Goal: Communication & Community: Ask a question

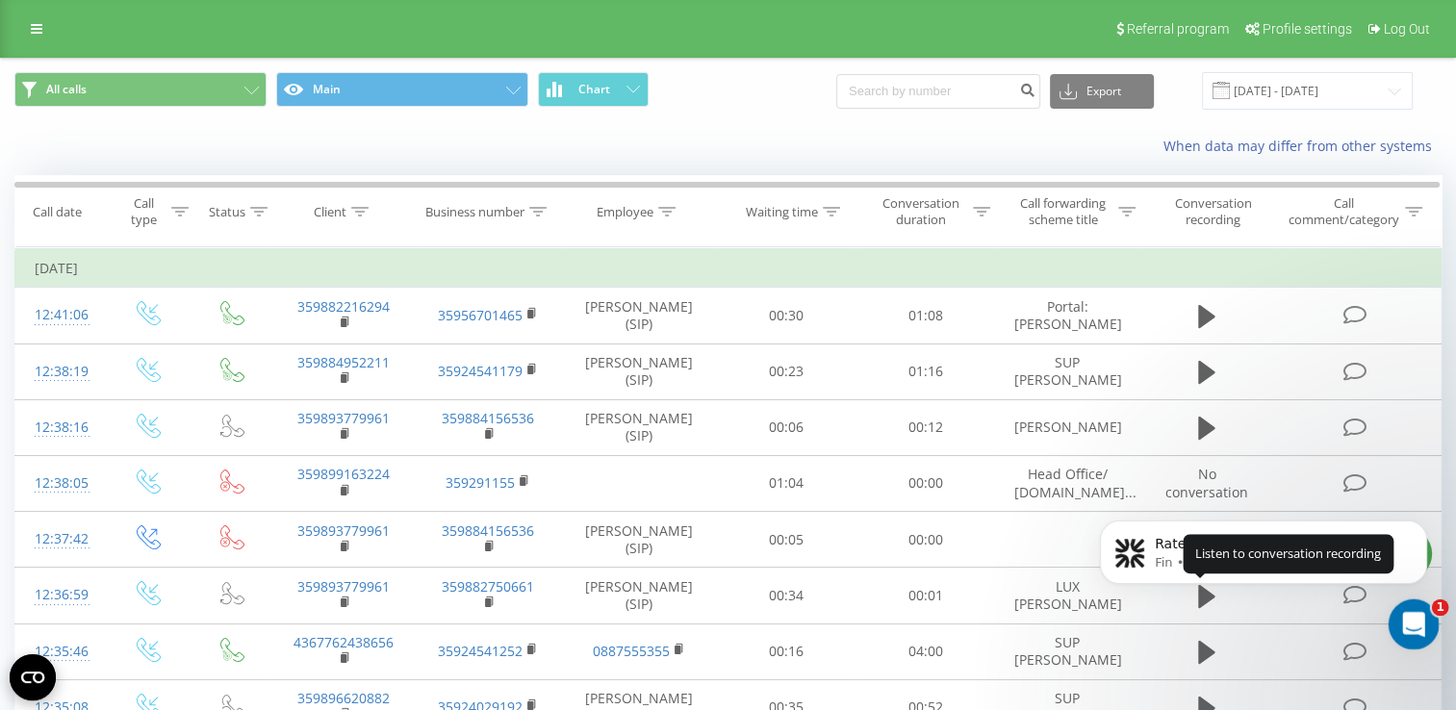
click at [1420, 616] on icon "Open Intercom Messenger" at bounding box center [1411, 622] width 32 height 32
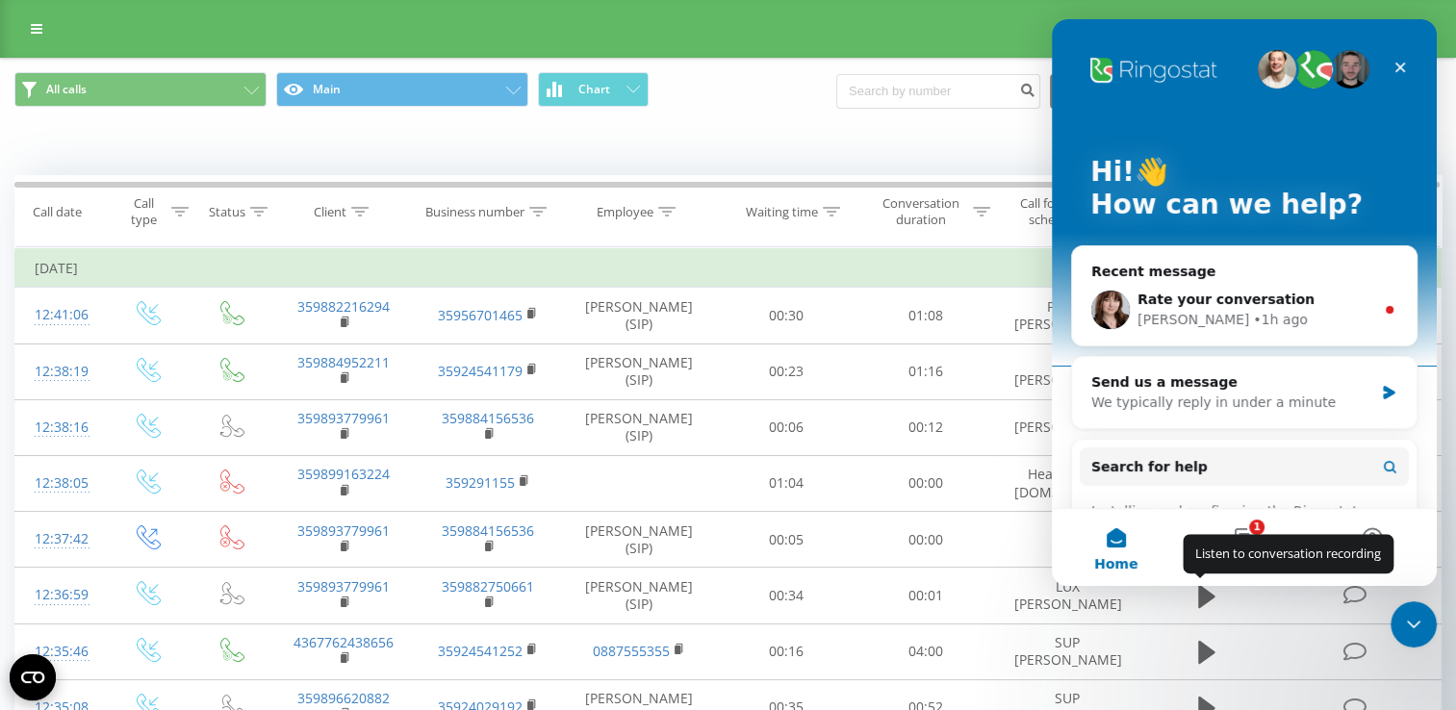
click at [1247, 551] on div "Listen to conversation recording" at bounding box center [1287, 554] width 211 height 38
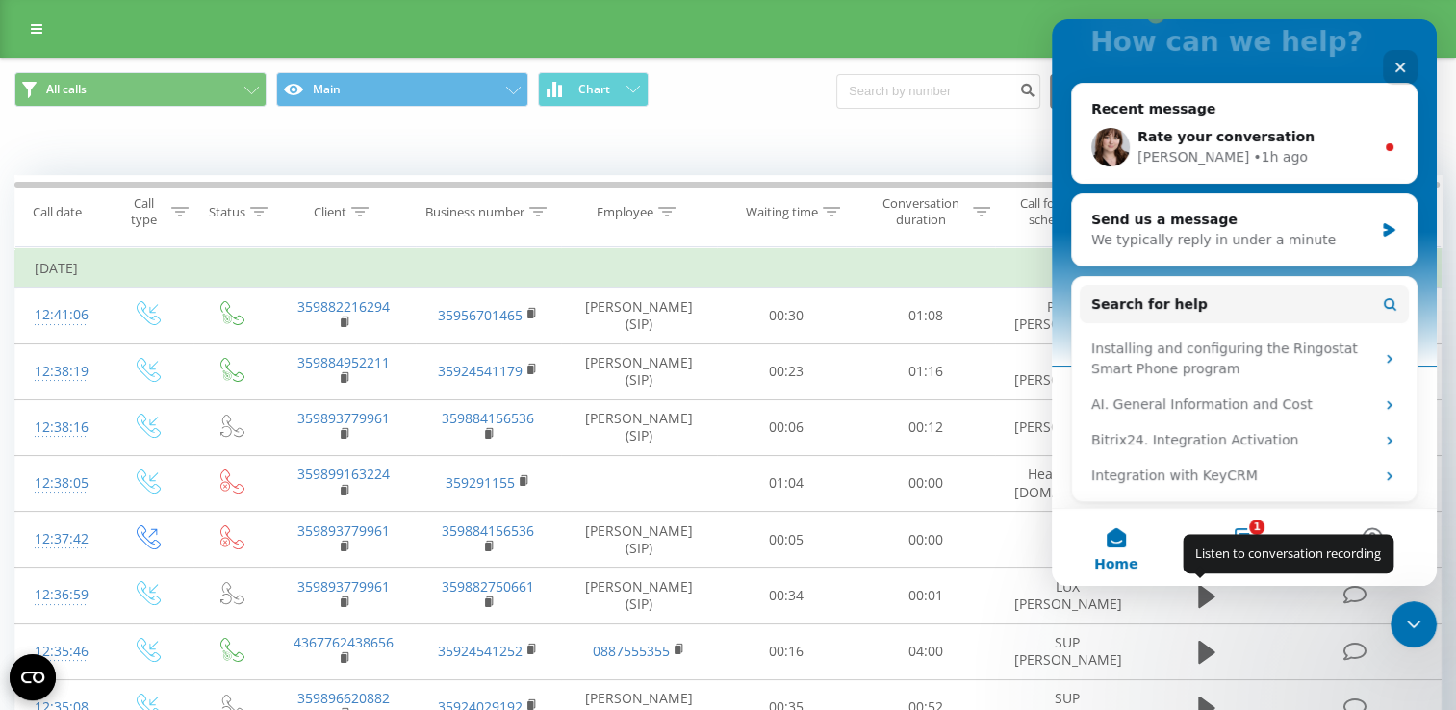
scroll to position [192, 0]
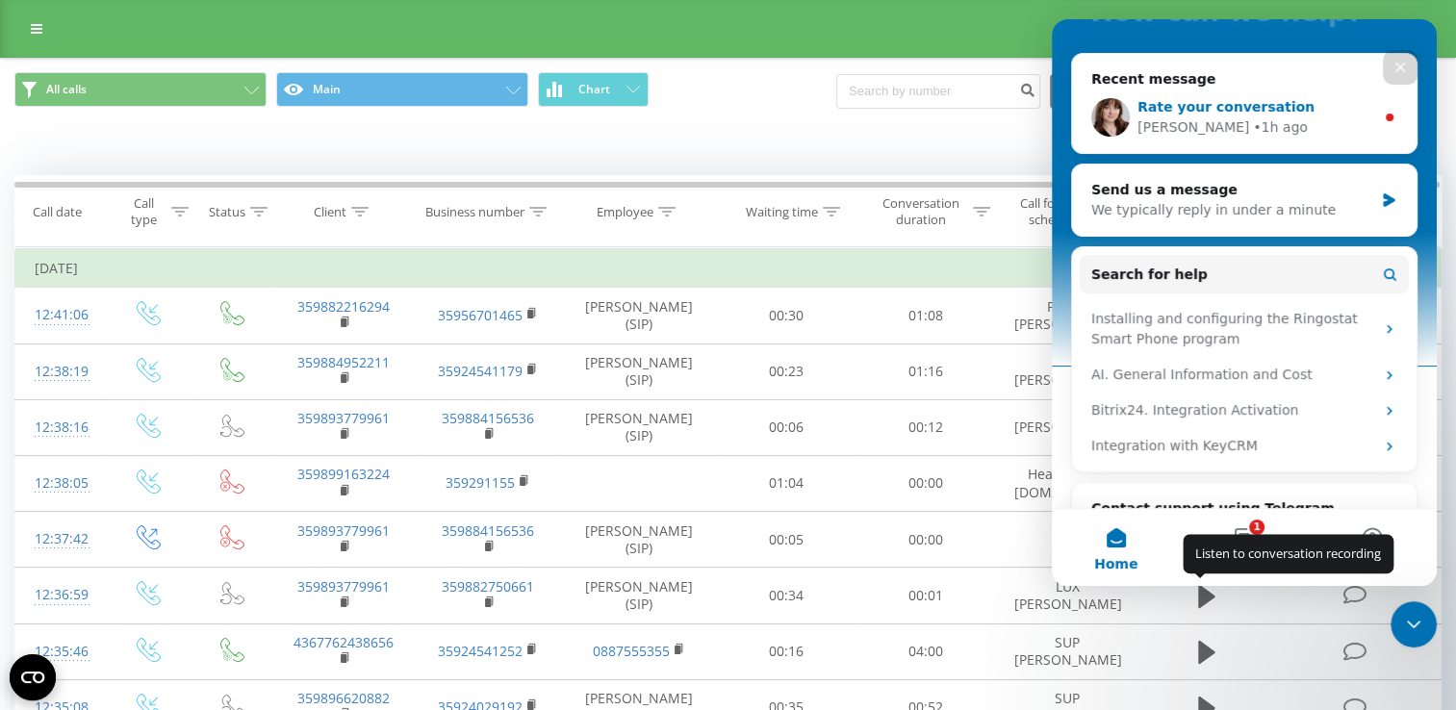
click at [1225, 114] on span "Rate your conversation" at bounding box center [1225, 106] width 177 height 15
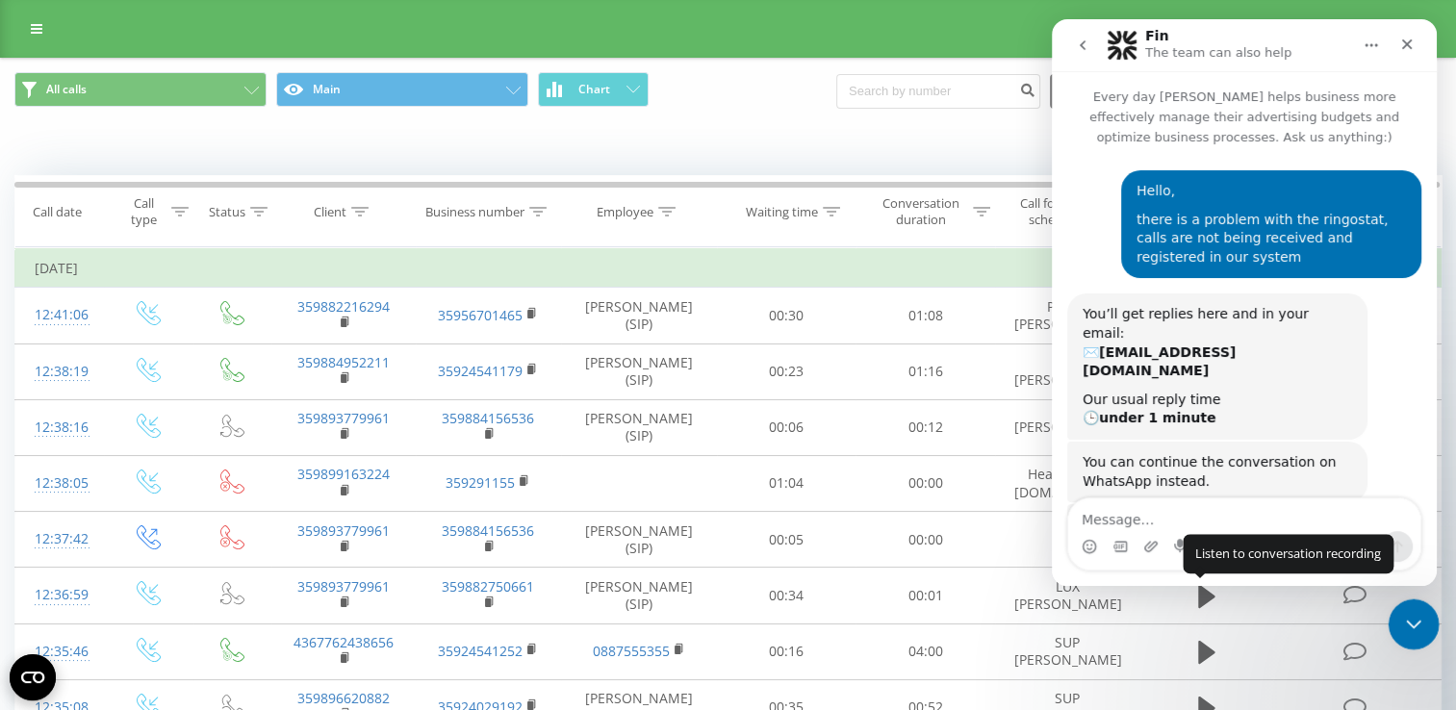
scroll to position [3, 0]
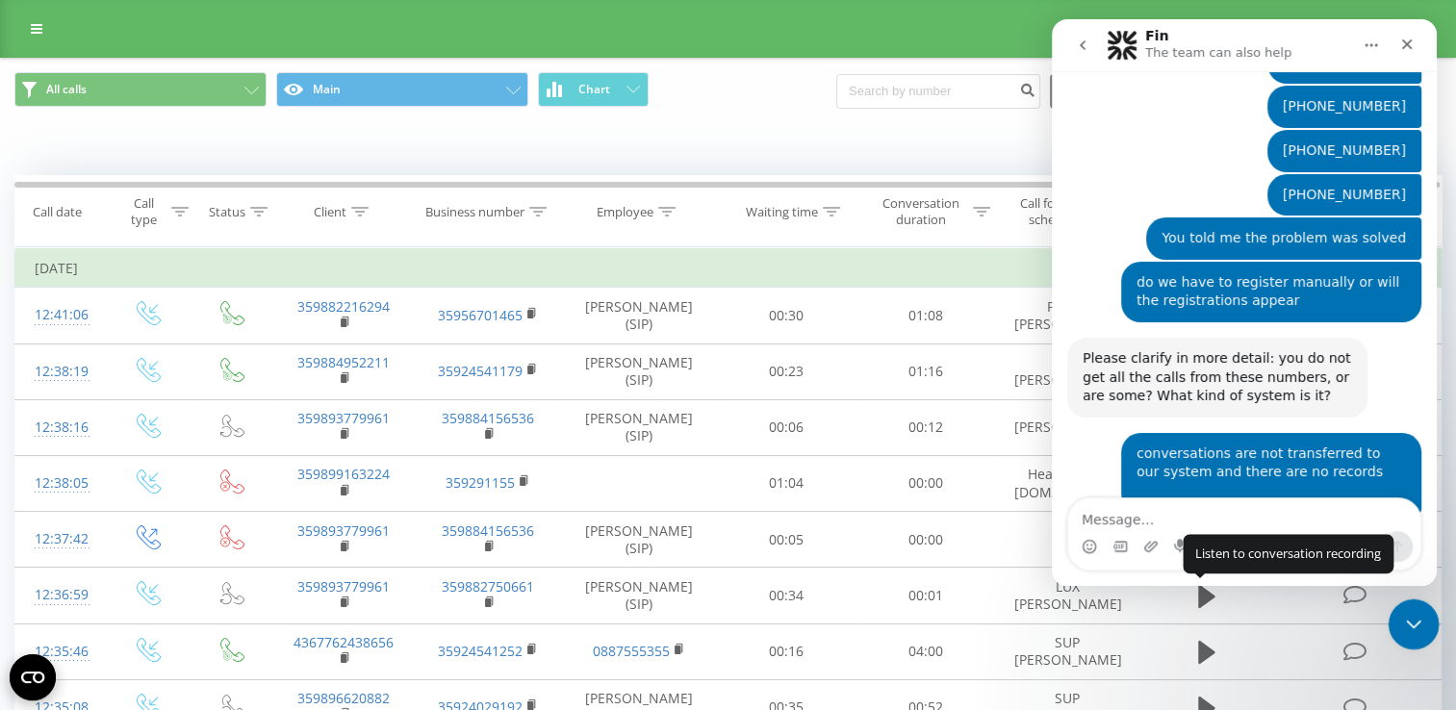
click at [1411, 624] on icon "Close Intercom Messenger" at bounding box center [1410, 621] width 23 height 23
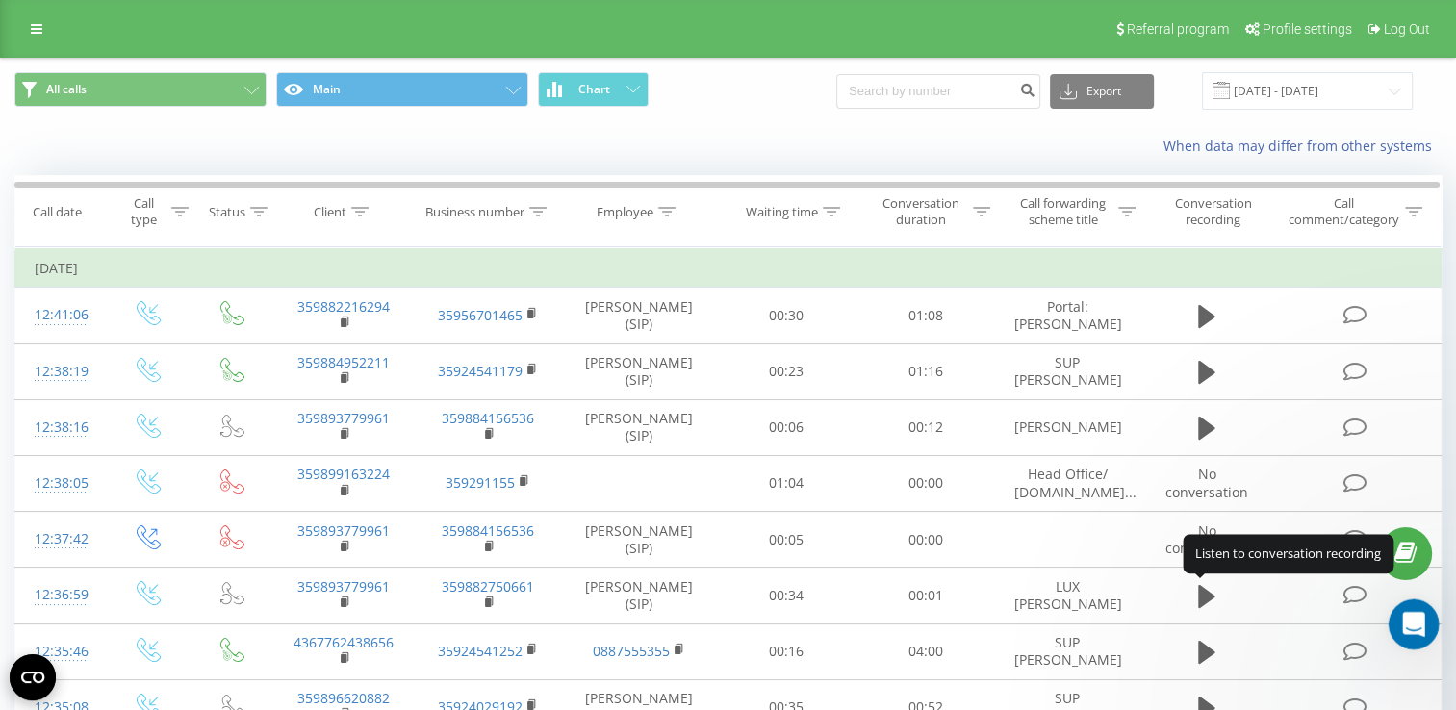
scroll to position [2102, 0]
click at [1412, 623] on icon "Open Intercom Messenger" at bounding box center [1411, 622] width 32 height 32
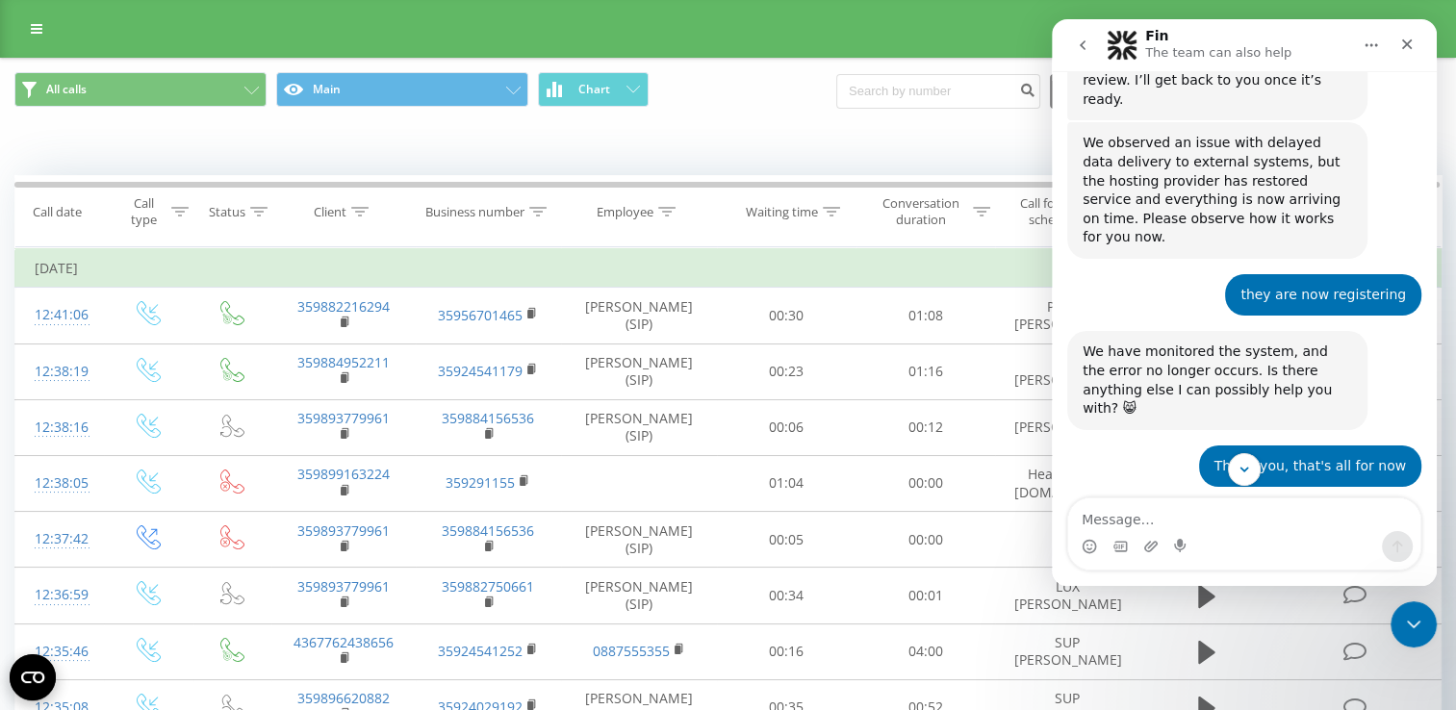
scroll to position [2177, 0]
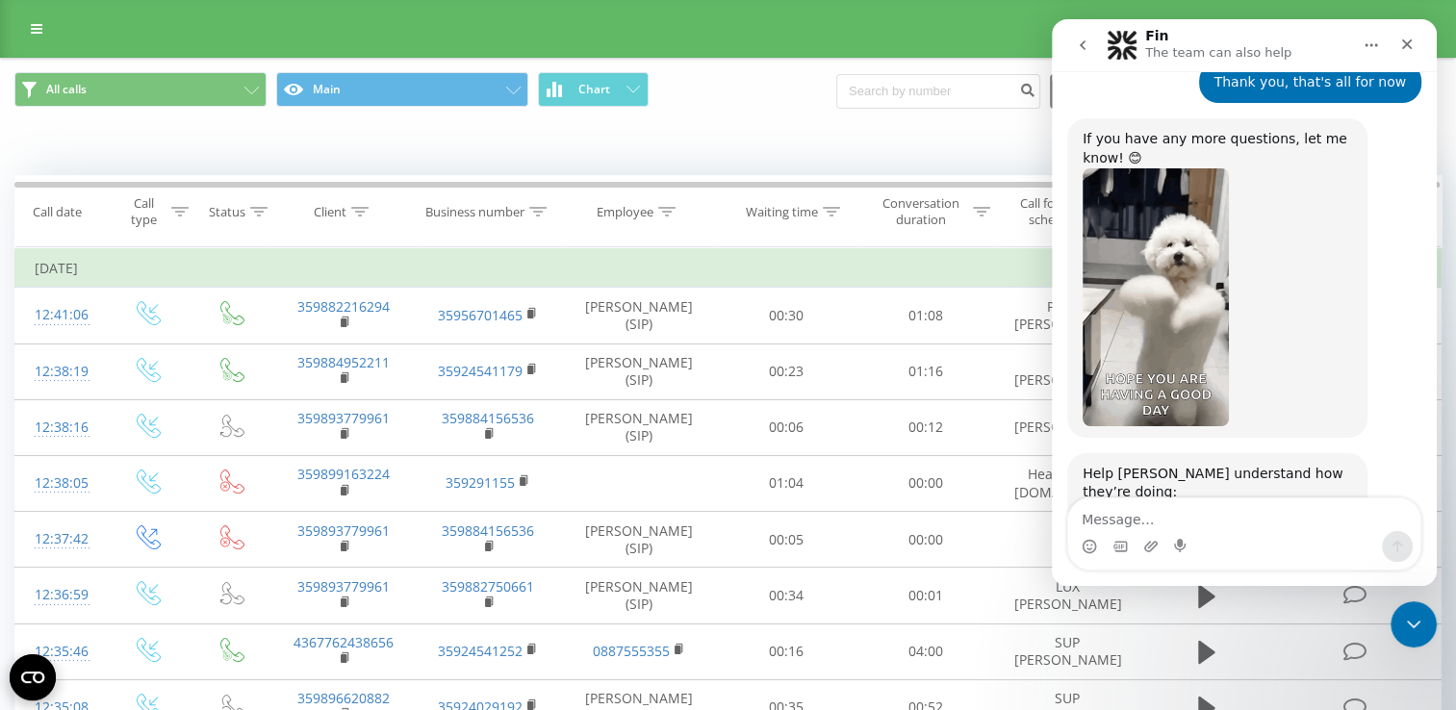
click at [1089, 49] on icon "go back" at bounding box center [1082, 45] width 15 height 15
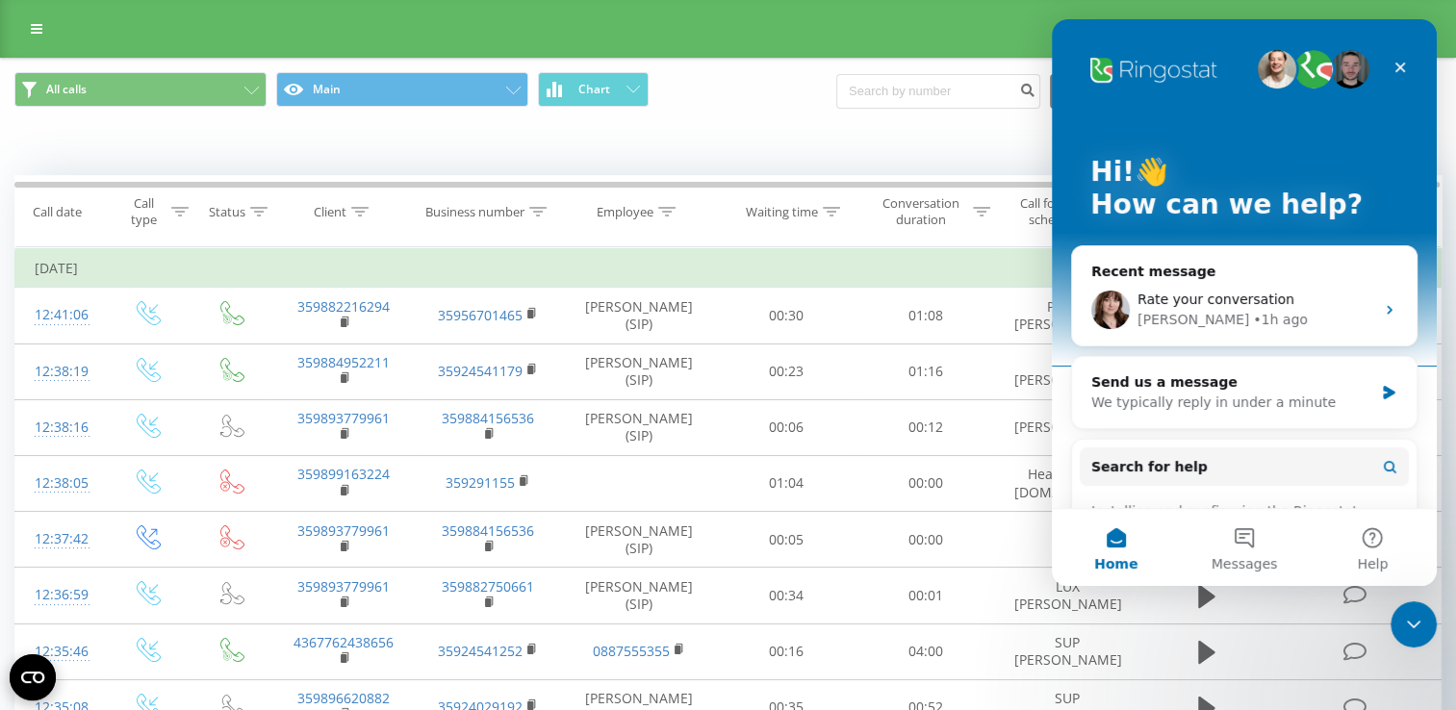
scroll to position [0, 0]
click at [1243, 548] on button "Messages" at bounding box center [1244, 547] width 128 height 77
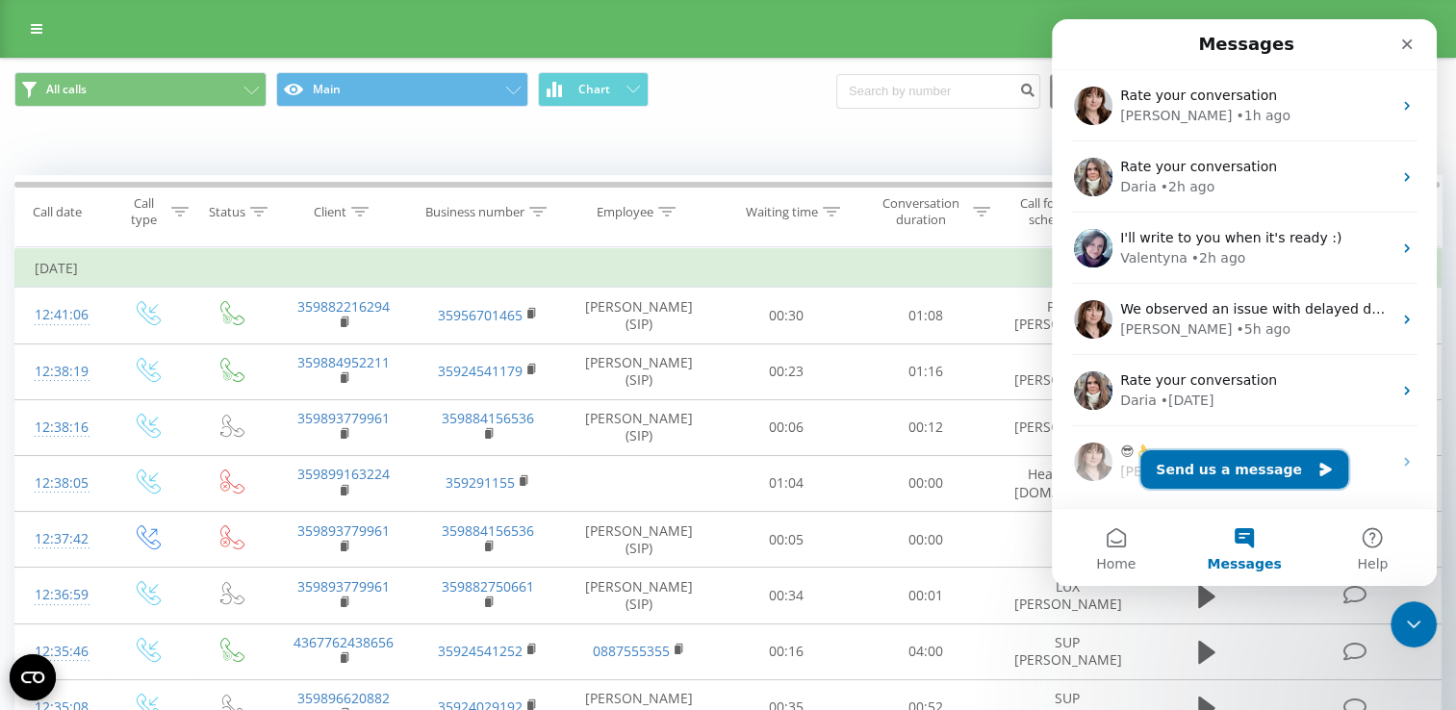
click at [1236, 471] on button "Send us a message" at bounding box center [1244, 469] width 208 height 38
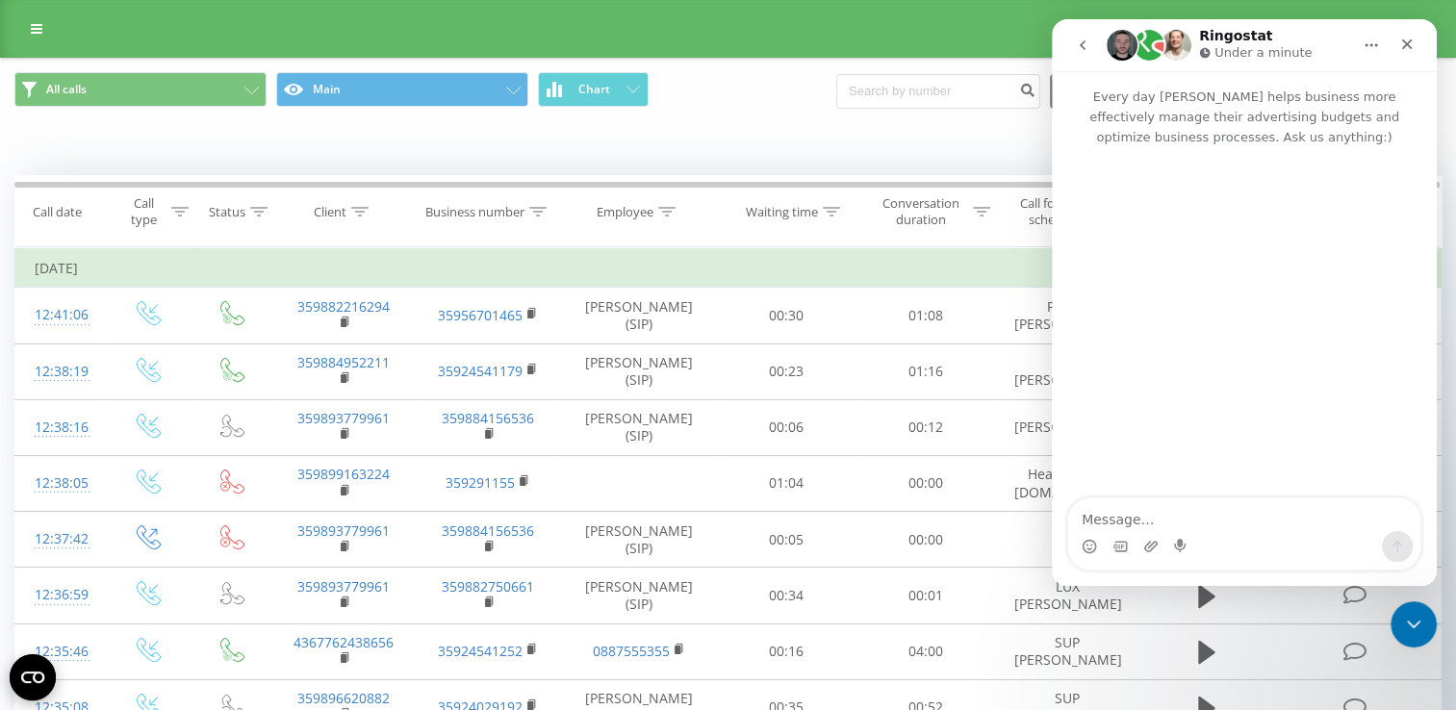
type textarea "Hello, colleague [PERSON_NAME] has left, please stop forwarding virtual numbers…"
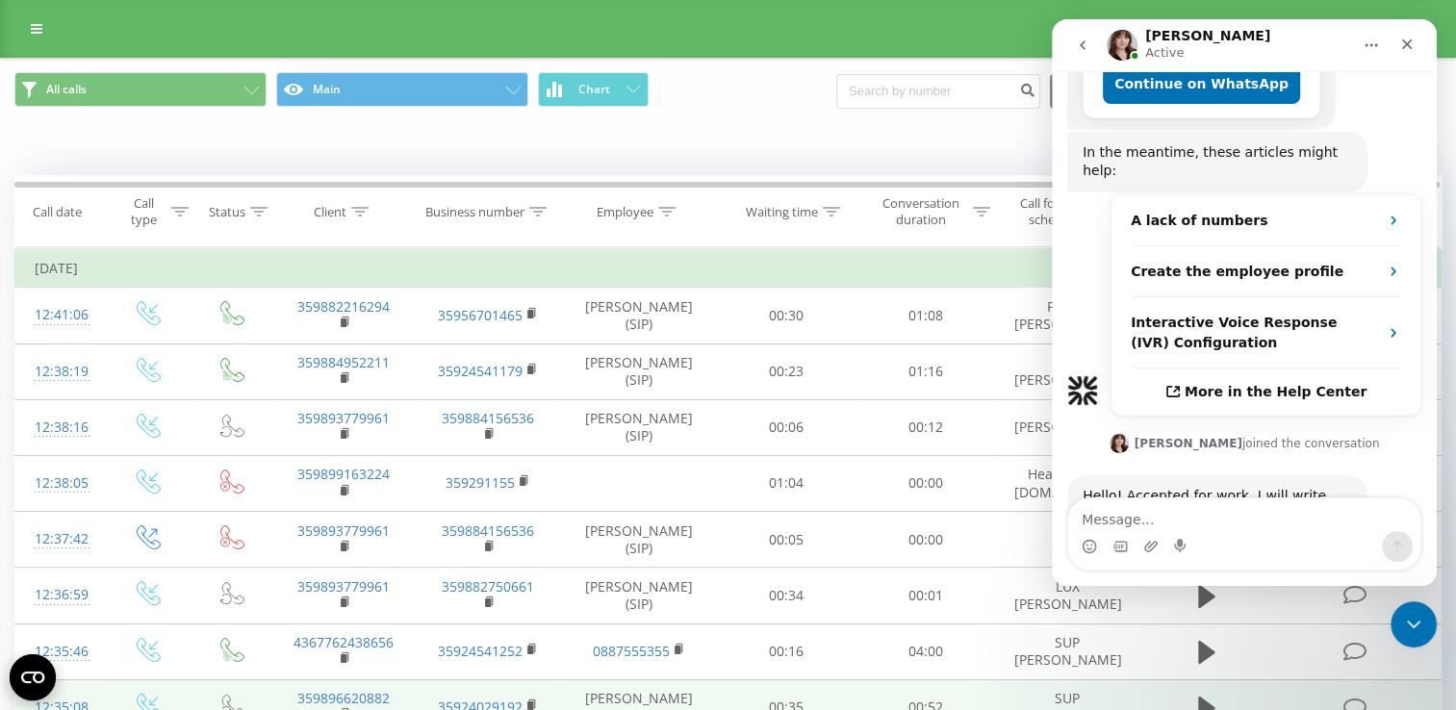
scroll to position [535, 0]
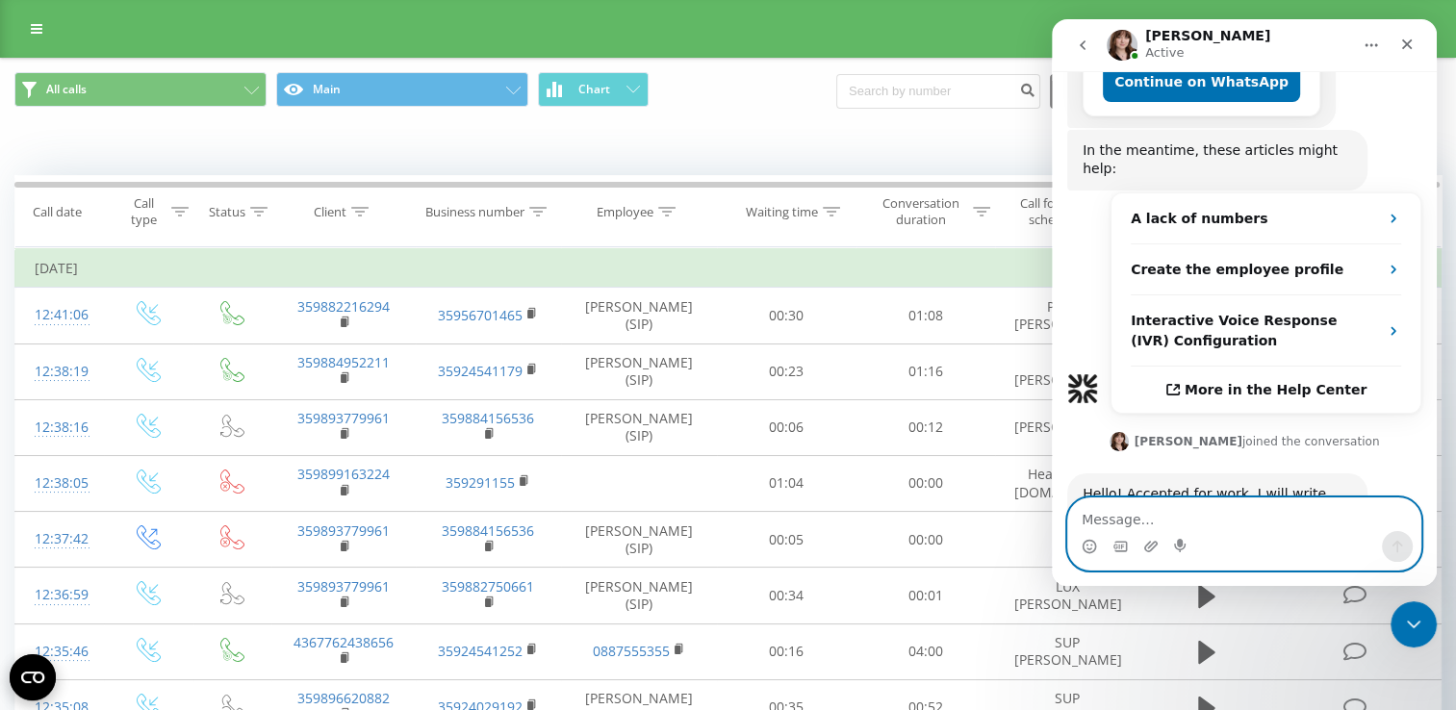
click at [1248, 506] on textarea "Message…" at bounding box center [1244, 514] width 352 height 33
type textarea "ok, thank you"
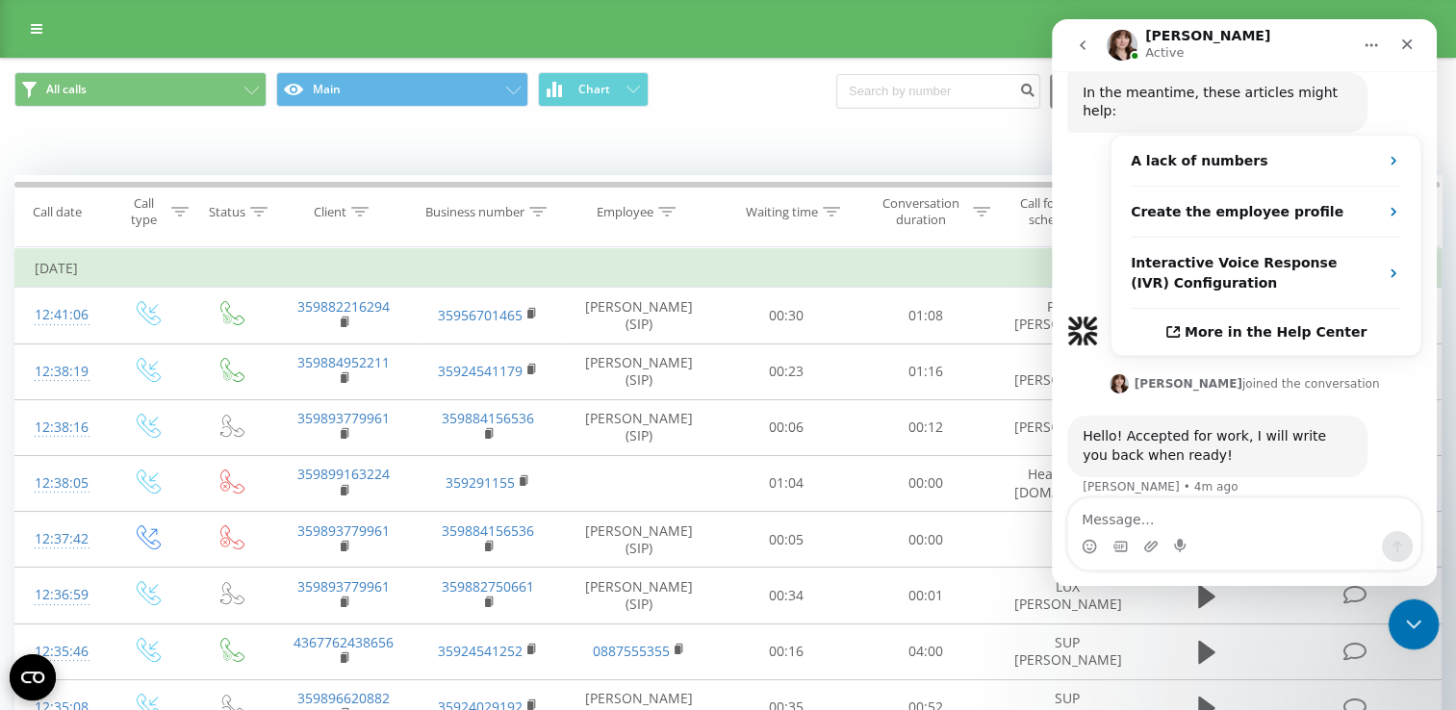
click at [1411, 628] on icon "Close Intercom Messenger" at bounding box center [1410, 621] width 23 height 23
